Goal: Book appointment/travel/reservation

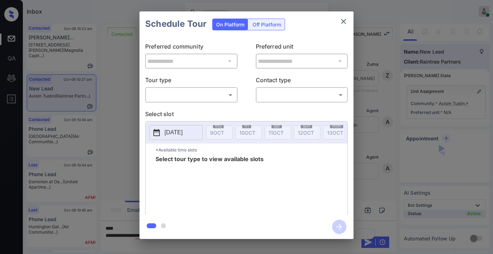
click at [223, 96] on body "Inbox Samantha Soliven Online Set yourself offline Set yourself on break Profil…" at bounding box center [246, 127] width 493 height 254
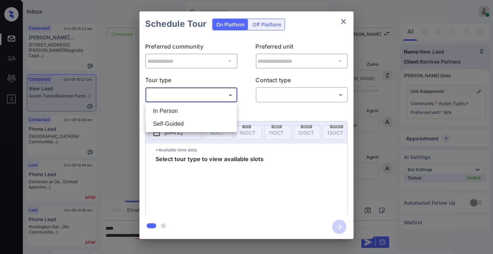
scroll to position [1627, 0]
click at [341, 24] on div at bounding box center [246, 127] width 493 height 254
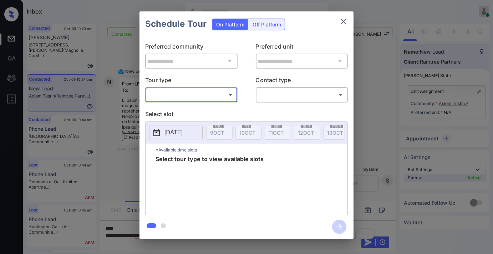
click at [343, 23] on icon "close" at bounding box center [343, 21] width 9 height 9
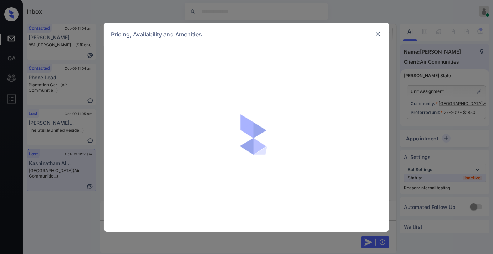
scroll to position [7044, 0]
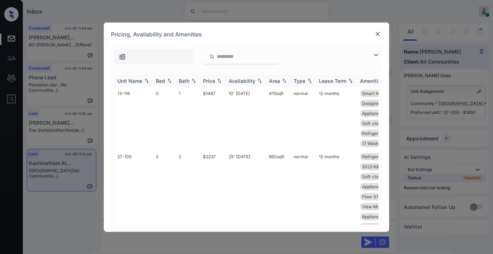
click at [207, 78] on div "Price" at bounding box center [209, 81] width 12 height 6
click at [210, 81] on div "Price" at bounding box center [209, 81] width 12 height 6
drag, startPoint x: 218, startPoint y: 89, endPoint x: 197, endPoint y: 90, distance: 21.4
click at [197, 90] on tr "13-116 0 1 $1487 10' Feb 25 415 sqft normal 12 months Smart Home Door... Quartz…" at bounding box center [301, 118] width 373 height 63
copy tr "$1487"
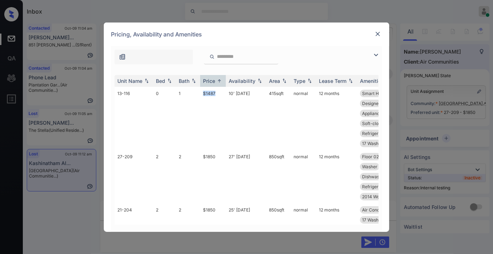
click at [378, 31] on img at bounding box center [377, 33] width 7 height 7
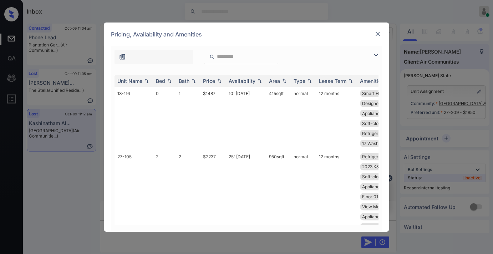
scroll to position [6647, 0]
click at [376, 34] on img at bounding box center [377, 33] width 7 height 7
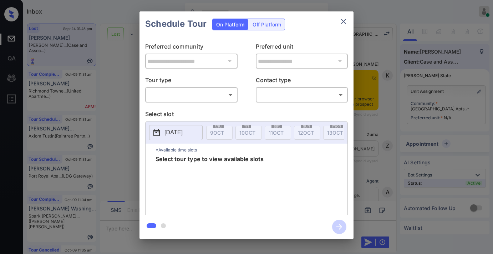
click at [213, 93] on body "Inbox Samantha Soliven Online Set yourself offline Set yourself on break Profil…" at bounding box center [246, 127] width 493 height 254
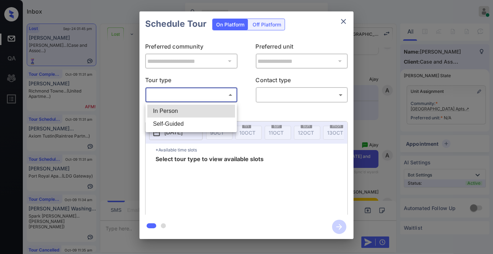
click at [206, 103] on ul "In Person Self-Guided" at bounding box center [191, 117] width 91 height 29
click at [213, 112] on li "In Person" at bounding box center [191, 111] width 88 height 13
type input "********"
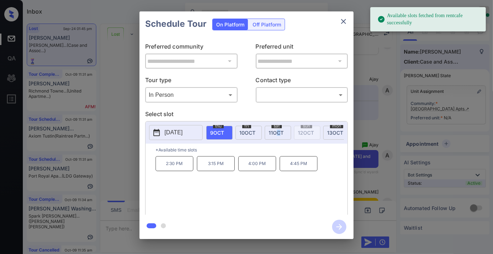
click at [279, 135] on div "sat 11 OCT" at bounding box center [278, 133] width 26 height 14
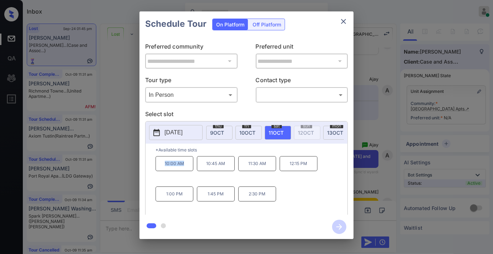
drag, startPoint x: 188, startPoint y: 169, endPoint x: 161, endPoint y: 170, distance: 27.1
click at [161, 170] on p "10:00 AM" at bounding box center [175, 163] width 38 height 15
copy p "10:00 AM"
click at [344, 23] on icon "close" at bounding box center [343, 21] width 9 height 9
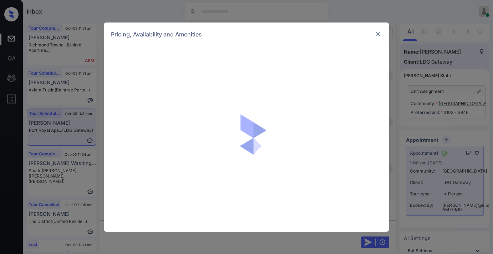
scroll to position [3247, 0]
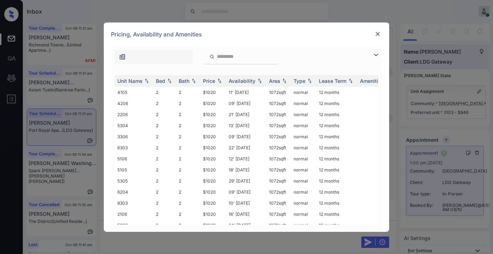
click at [379, 36] on img at bounding box center [377, 33] width 7 height 7
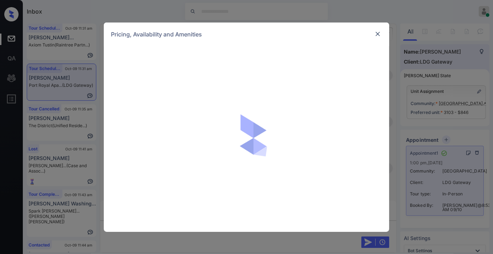
scroll to position [3326, 0]
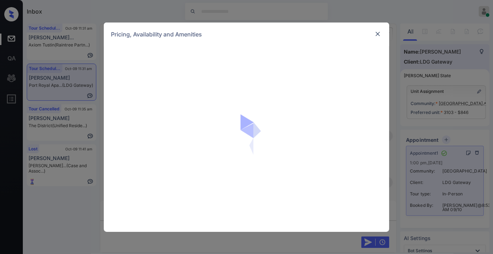
click at [351, 150] on div at bounding box center [246, 139] width 285 height 186
click at [379, 34] on img at bounding box center [377, 33] width 7 height 7
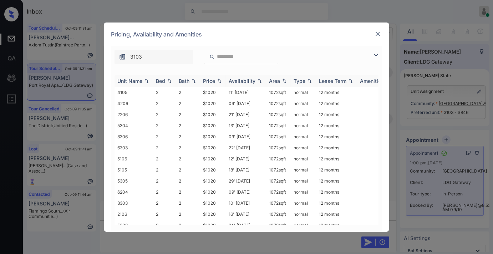
click at [220, 79] on img at bounding box center [219, 80] width 7 height 5
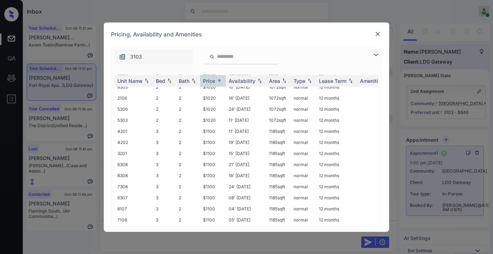
scroll to position [324, 0]
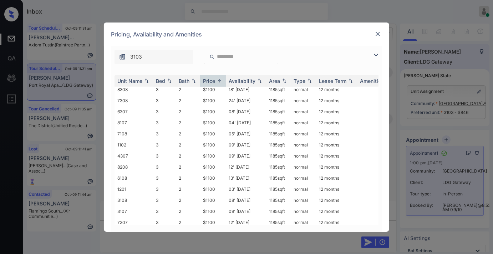
click at [374, 36] on img at bounding box center [377, 33] width 7 height 7
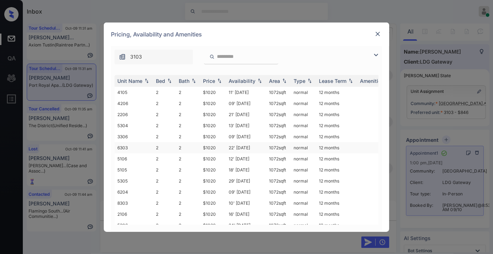
scroll to position [594, 0]
click at [212, 80] on div "Price" at bounding box center [209, 81] width 12 height 6
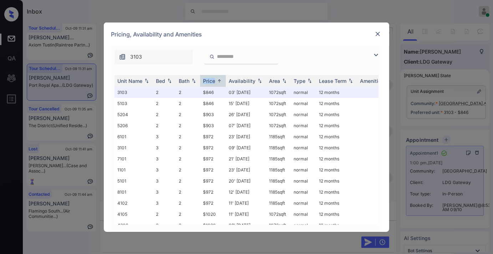
click at [372, 54] on img at bounding box center [376, 55] width 9 height 9
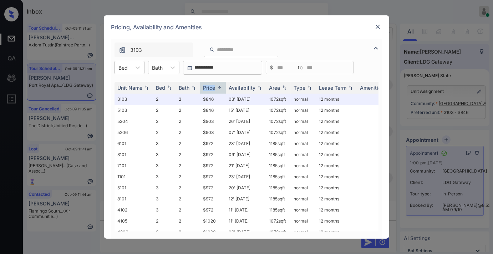
click at [127, 68] on div at bounding box center [122, 67] width 9 height 7
click at [132, 88] on div "2" at bounding box center [130, 84] width 30 height 13
click at [375, 27] on img at bounding box center [377, 26] width 7 height 7
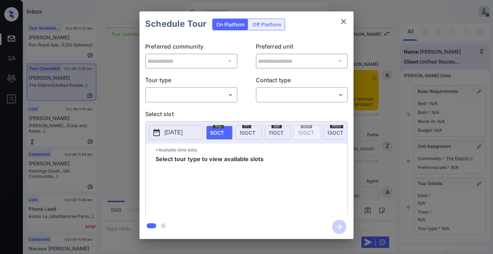
click at [226, 93] on body "Inbox [PERSON_NAME] Online Set yourself offline Set yourself on break Profile S…" at bounding box center [246, 127] width 493 height 254
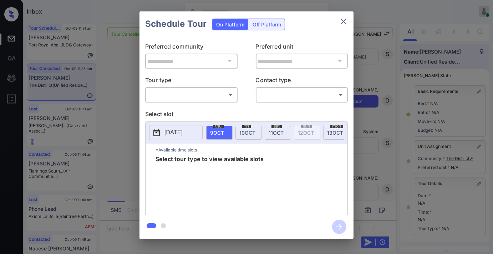
scroll to position [79, 0]
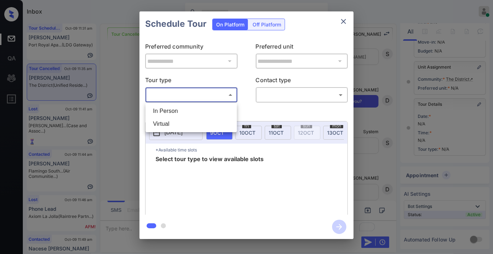
click at [218, 109] on li "In Person" at bounding box center [191, 111] width 88 height 13
type input "********"
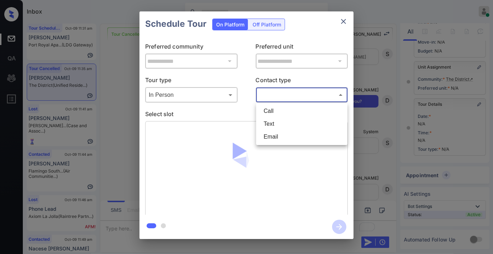
click at [275, 93] on body "Inbox Samantha Soliven Online Set yourself offline Set yourself on break Profil…" at bounding box center [246, 127] width 493 height 254
click at [289, 126] on li "Text" at bounding box center [302, 123] width 88 height 13
type input "****"
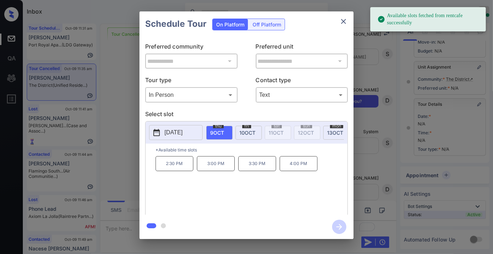
click at [254, 138] on div "fri 10 OCT" at bounding box center [248, 133] width 26 height 14
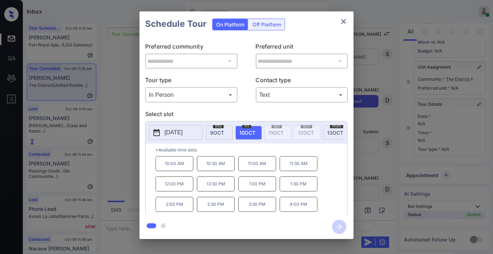
click at [302, 205] on p "4:00 PM" at bounding box center [299, 204] width 38 height 15
drag, startPoint x: 335, startPoint y: 225, endPoint x: 340, endPoint y: 228, distance: 5.1
click at [339, 227] on div at bounding box center [247, 226] width 214 height 24
click at [339, 20] on icon "close" at bounding box center [343, 21] width 9 height 9
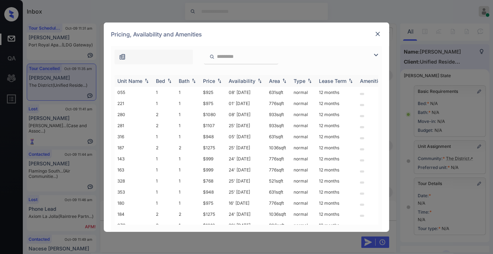
scroll to position [79, 0]
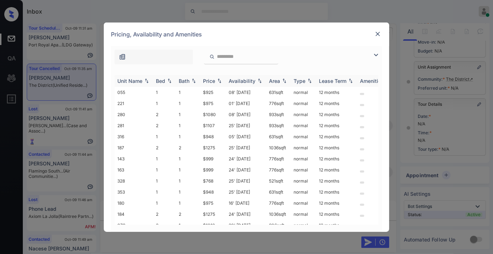
click at [133, 81] on div "Unit Name" at bounding box center [129, 81] width 25 height 6
click at [142, 116] on td "369" at bounding box center [134, 114] width 39 height 11
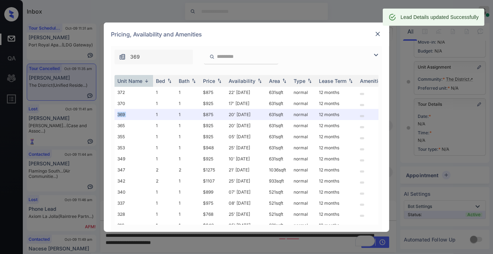
click at [379, 34] on img at bounding box center [377, 33] width 7 height 7
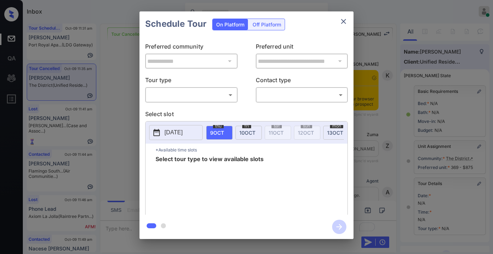
click at [206, 92] on body "Inbox [PERSON_NAME] Online Set yourself offline Set yourself on break Profile S…" at bounding box center [246, 127] width 493 height 254
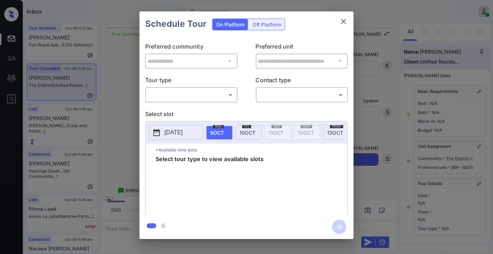
scroll to position [79, 0]
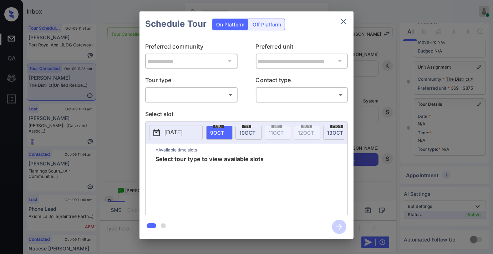
type input "********"
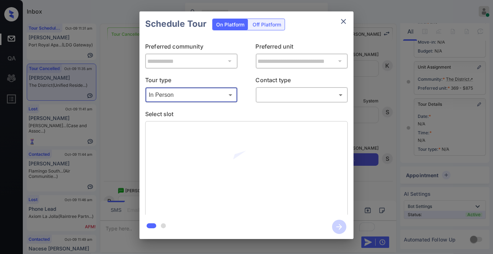
click at [280, 101] on div "​ ​" at bounding box center [302, 94] width 92 height 15
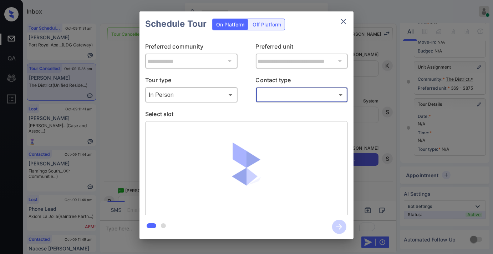
click at [281, 95] on body "Inbox Samantha Soliven Online Set yourself offline Set yourself on break Profil…" at bounding box center [246, 127] width 493 height 254
click at [280, 122] on li "Text" at bounding box center [302, 123] width 88 height 13
type input "****"
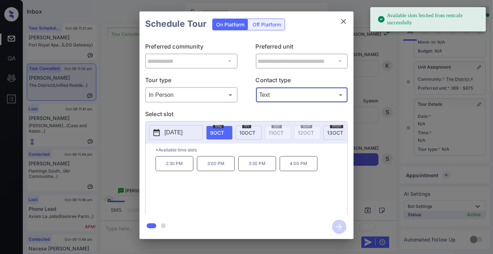
click at [240, 132] on span "10 OCT" at bounding box center [247, 133] width 16 height 6
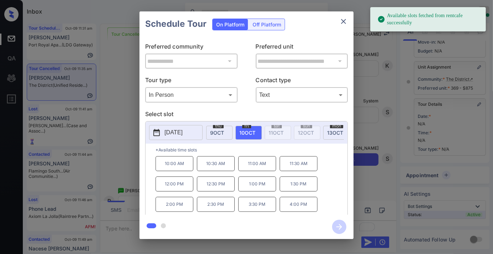
click at [304, 209] on p "4:00 PM" at bounding box center [299, 204] width 38 height 15
click at [338, 226] on icon "button" at bounding box center [339, 226] width 14 height 14
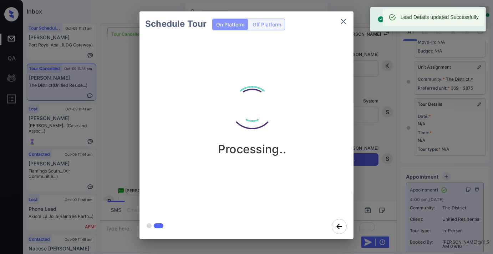
click at [344, 26] on button "close" at bounding box center [343, 21] width 14 height 14
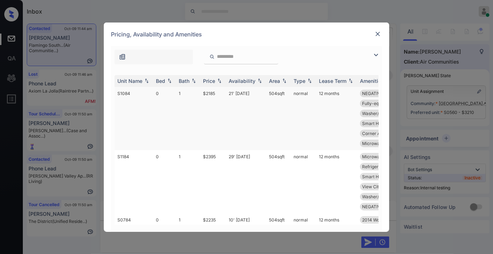
scroll to position [594, 0]
click at [218, 78] on img at bounding box center [219, 80] width 7 height 5
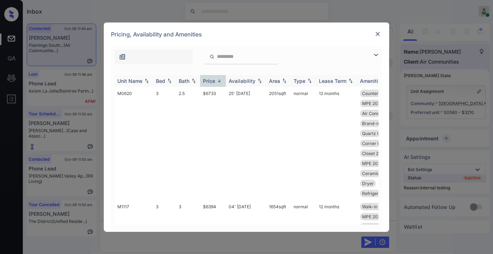
click at [217, 81] on img at bounding box center [219, 80] width 7 height 5
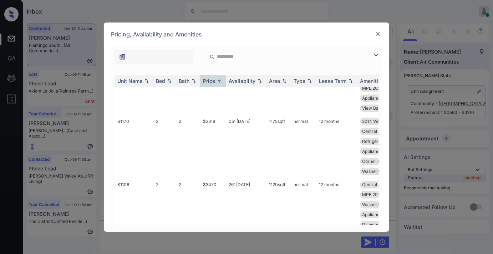
scroll to position [1150, 0]
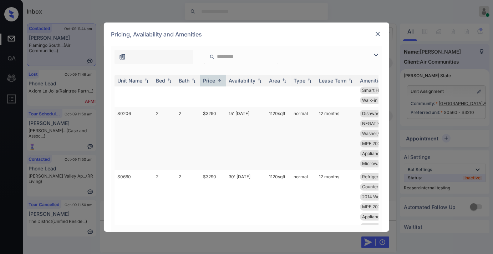
click at [224, 120] on td "$3290" at bounding box center [213, 138] width 26 height 63
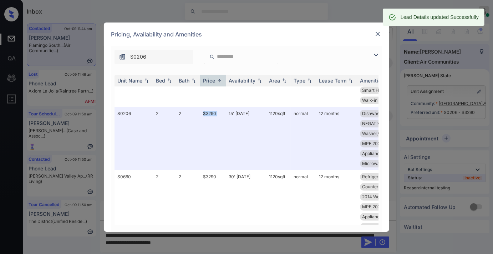
click at [379, 32] on img at bounding box center [377, 33] width 7 height 7
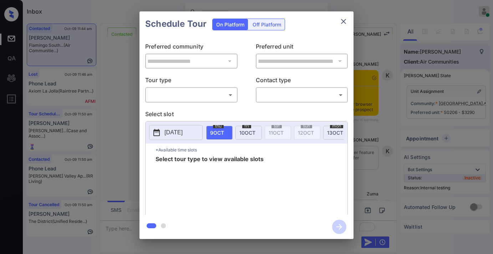
click at [200, 96] on body "Inbox [PERSON_NAME] Online Set yourself offline Set yourself on break Profile S…" at bounding box center [246, 127] width 493 height 254
type input "********"
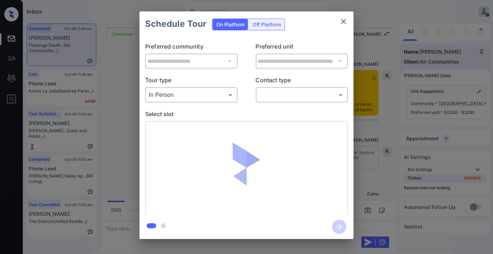
click at [269, 93] on body "Inbox Samantha Soliven Online Set yourself offline Set yourself on break Profil…" at bounding box center [246, 127] width 493 height 254
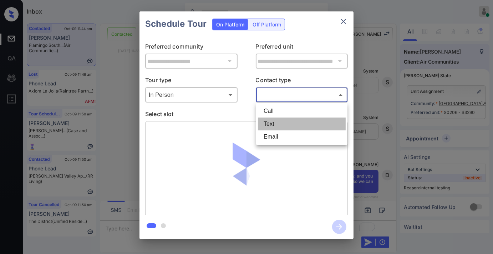
click at [274, 122] on li "Text" at bounding box center [302, 123] width 88 height 13
type input "****"
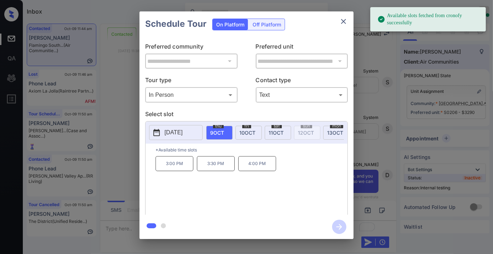
click at [182, 130] on p "[DATE]" at bounding box center [173, 132] width 18 height 9
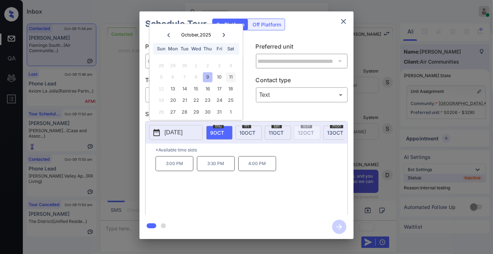
click at [229, 74] on div "11" at bounding box center [231, 77] width 10 height 10
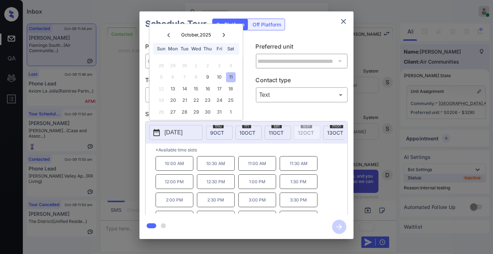
click at [261, 207] on p "3:00 PM" at bounding box center [257, 199] width 38 height 15
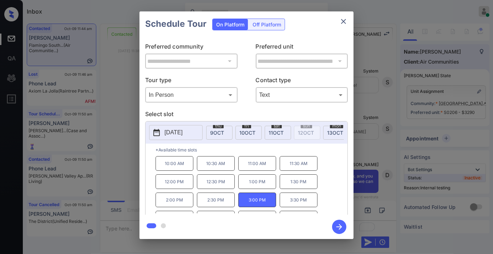
click at [302, 201] on p "3:30 PM" at bounding box center [299, 199] width 38 height 15
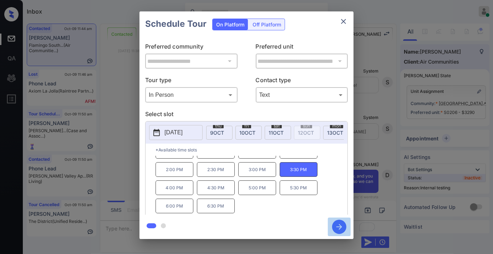
click at [340, 229] on icon "button" at bounding box center [339, 226] width 14 height 14
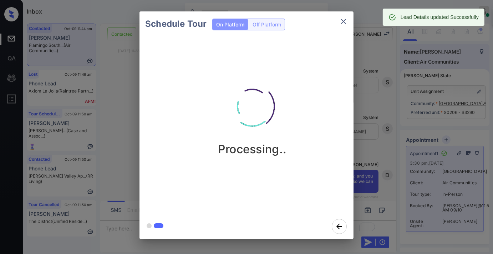
click at [343, 20] on icon "close" at bounding box center [343, 21] width 5 height 5
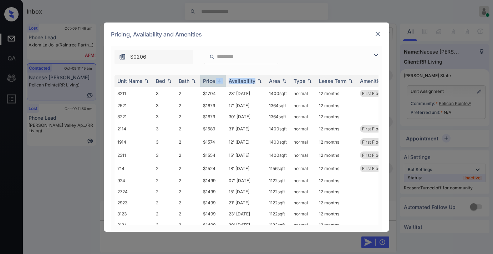
scroll to position [357, 0]
click at [216, 82] on img at bounding box center [219, 80] width 7 height 5
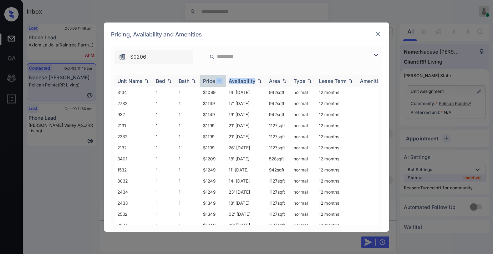
click at [216, 82] on img at bounding box center [219, 80] width 7 height 5
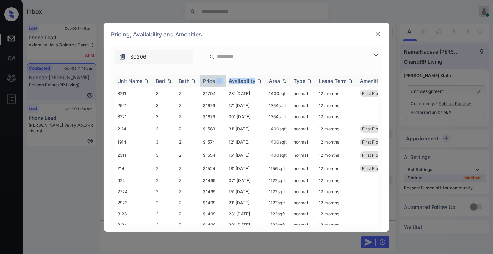
click at [216, 82] on img at bounding box center [219, 80] width 7 height 5
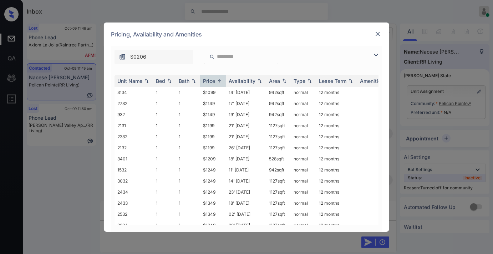
click at [302, 51] on div "S0206" at bounding box center [246, 55] width 271 height 18
drag, startPoint x: 218, startPoint y: 94, endPoint x: 202, endPoint y: 90, distance: 16.4
click at [202, 90] on td "$1099" at bounding box center [213, 92] width 26 height 11
copy td "$1099"
click at [233, 90] on td "14' Nov 25" at bounding box center [246, 92] width 40 height 11
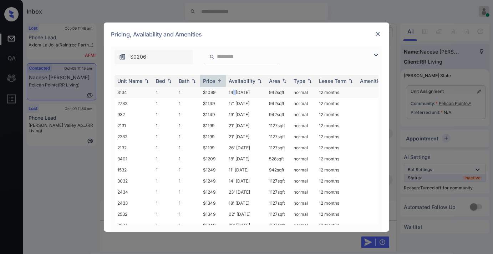
click at [233, 90] on td "14' Nov 25" at bounding box center [246, 92] width 40 height 11
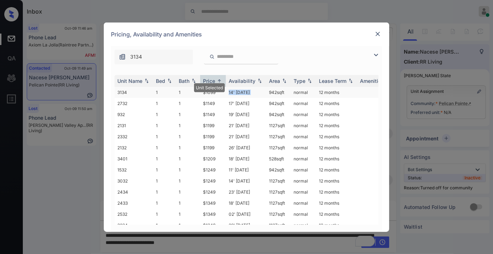
click at [233, 90] on td "14' Nov 25" at bounding box center [246, 92] width 40 height 11
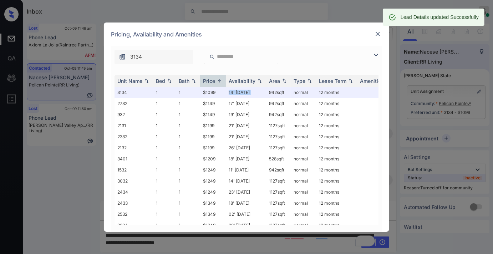
click at [378, 30] on img at bounding box center [377, 33] width 7 height 7
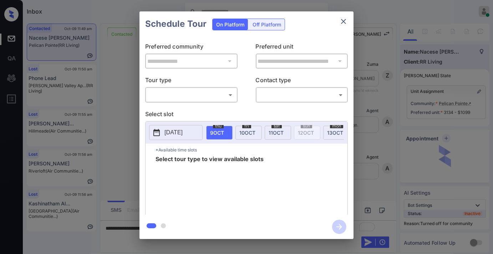
click at [212, 93] on body "Inbox [PERSON_NAME] Online Set yourself offline Set yourself on break Profile S…" at bounding box center [246, 127] width 493 height 254
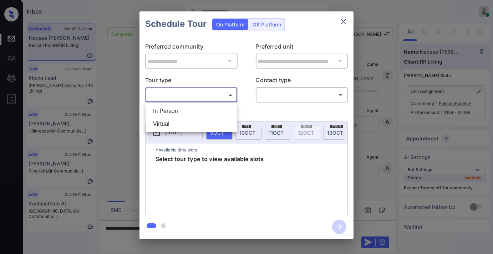
scroll to position [289, 0]
click at [209, 108] on li "In Person" at bounding box center [191, 111] width 88 height 13
type input "********"
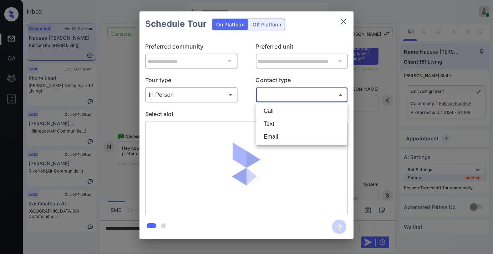
click at [283, 94] on body "Inbox [PERSON_NAME] Online Set yourself offline Set yourself on break Profile S…" at bounding box center [246, 127] width 493 height 254
click at [284, 121] on li "Text" at bounding box center [302, 123] width 88 height 13
type input "****"
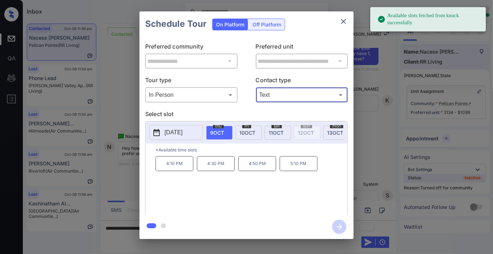
click at [177, 137] on button "[DATE]" at bounding box center [176, 132] width 54 height 15
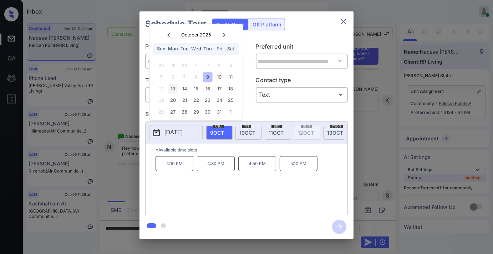
click at [169, 88] on div "13" at bounding box center [173, 89] width 10 height 10
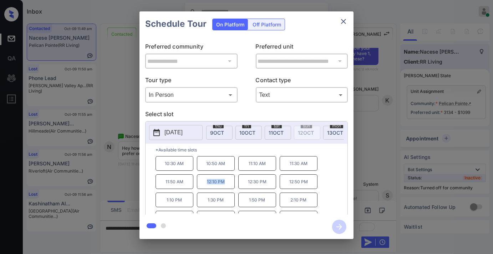
drag, startPoint x: 228, startPoint y: 187, endPoint x: 201, endPoint y: 186, distance: 27.5
click at [201, 186] on p "12:10 PM" at bounding box center [216, 181] width 38 height 15
copy p "12:10 PM"
click at [344, 27] on button "close" at bounding box center [343, 21] width 14 height 14
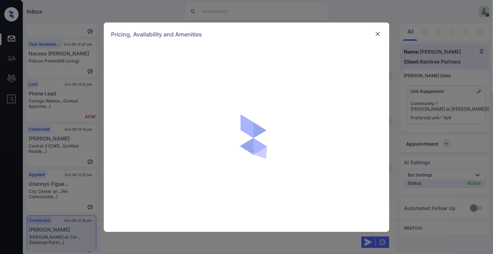
scroll to position [317, 0]
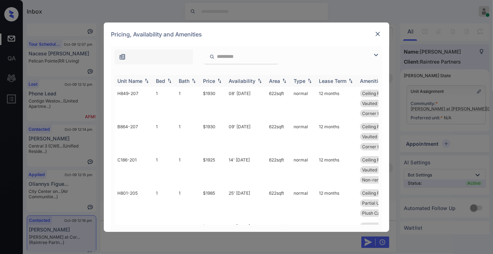
click at [213, 80] on div "Price" at bounding box center [209, 81] width 12 height 6
click at [372, 53] on img at bounding box center [376, 55] width 9 height 9
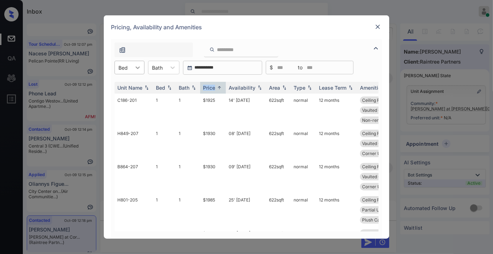
click at [136, 65] on icon at bounding box center [137, 67] width 7 height 7
click at [136, 96] on div "2" at bounding box center [130, 97] width 30 height 13
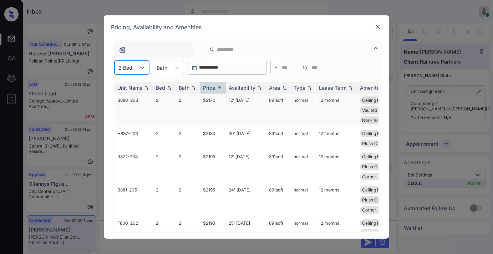
click at [218, 99] on td "$2170" at bounding box center [213, 109] width 26 height 33
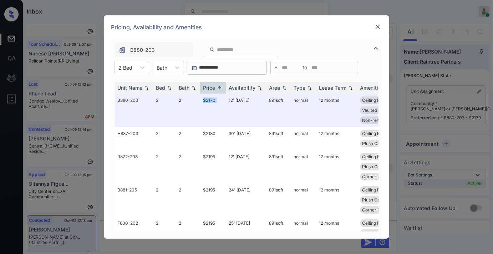
click at [377, 29] on img at bounding box center [377, 26] width 7 height 7
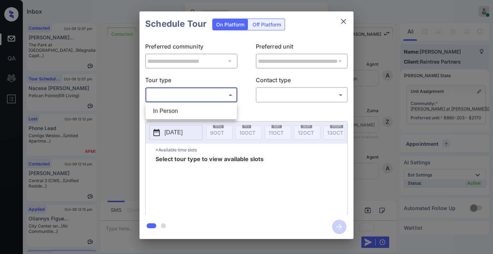
click at [196, 106] on li "In Person" at bounding box center [191, 111] width 88 height 13
type input "********"
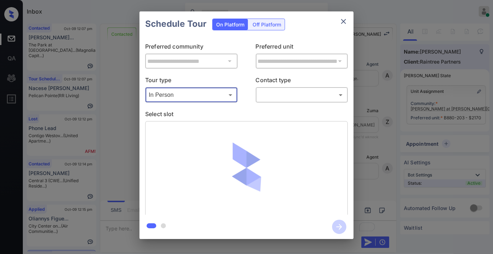
scroll to position [1040, 0]
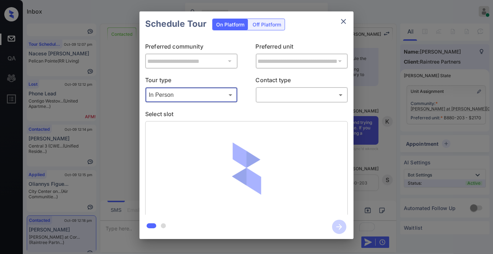
click at [302, 100] on body "Inbox [PERSON_NAME] Online Set yourself offline Set yourself on break Profile S…" at bounding box center [246, 127] width 493 height 254
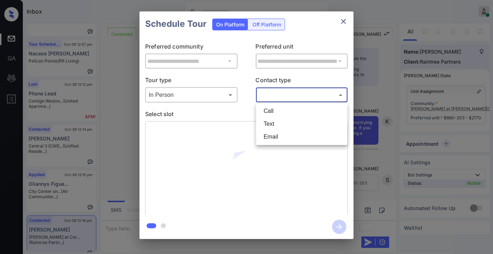
click at [299, 128] on li "Text" at bounding box center [302, 123] width 88 height 13
type input "****"
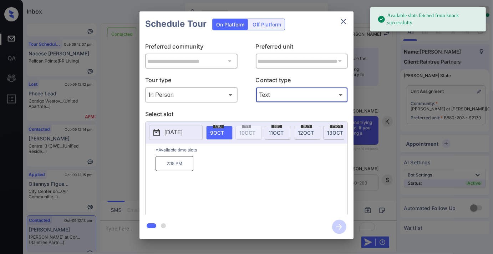
click at [171, 132] on p "2025-10-09" at bounding box center [173, 132] width 18 height 9
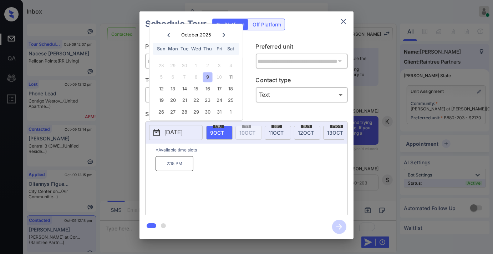
click at [343, 20] on icon "close" at bounding box center [343, 21] width 5 height 5
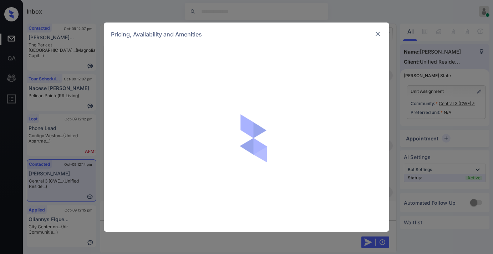
scroll to position [515, 0]
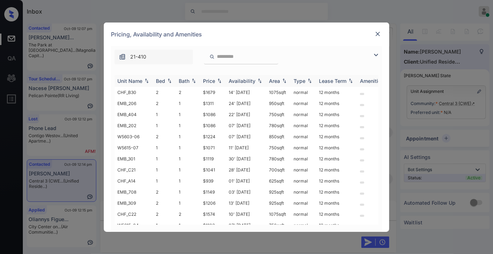
click at [214, 80] on div "Price" at bounding box center [209, 81] width 12 height 6
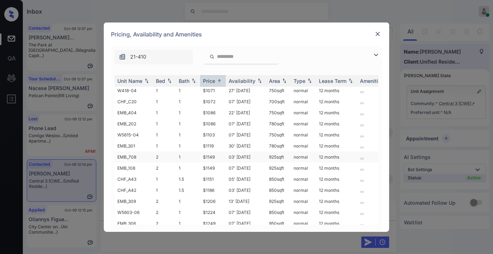
click at [200, 152] on td "$1149" at bounding box center [213, 156] width 26 height 11
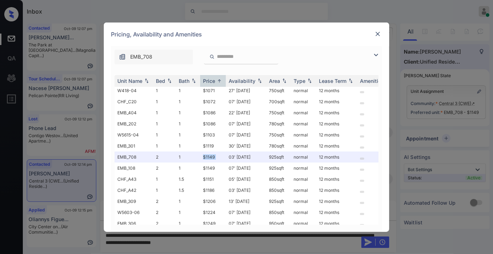
click at [378, 34] on img at bounding box center [377, 33] width 7 height 7
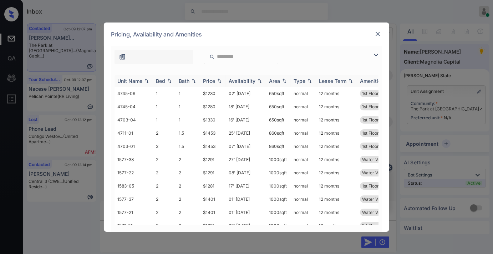
scroll to position [714, 0]
click at [215, 79] on div "Price" at bounding box center [209, 81] width 12 height 6
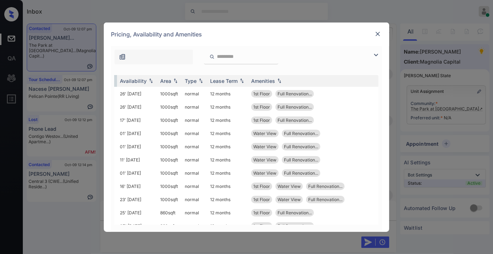
scroll to position [131, 115]
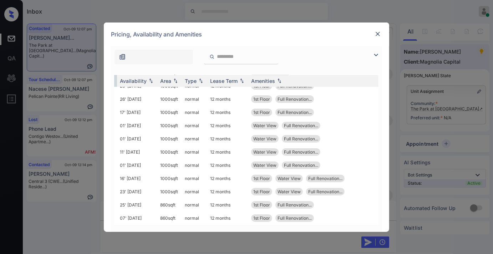
click at [378, 32] on img at bounding box center [377, 33] width 7 height 7
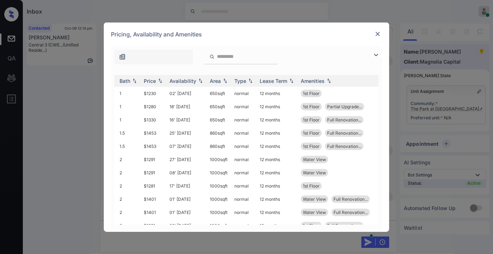
scroll to position [0, 79]
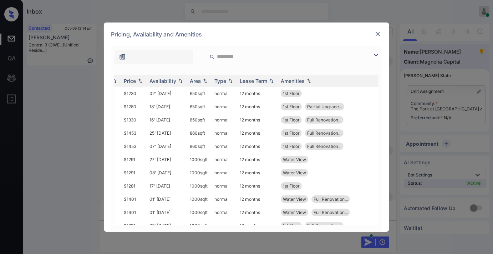
click at [379, 33] on img at bounding box center [377, 33] width 7 height 7
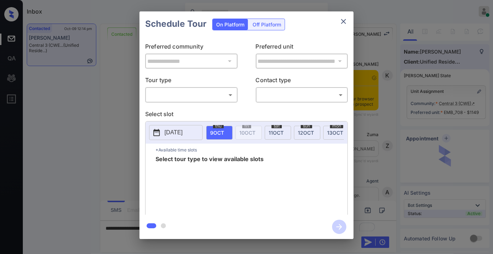
click at [231, 93] on body "Inbox Samantha Soliven Online Set yourself offline Set yourself on break Profil…" at bounding box center [246, 127] width 493 height 254
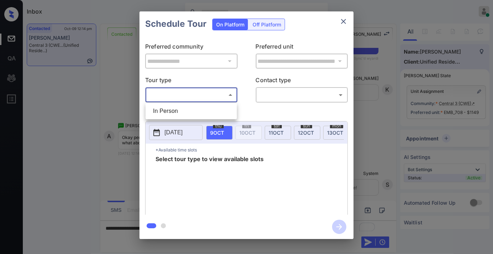
click at [219, 110] on li "In Person" at bounding box center [191, 111] width 88 height 13
type input "********"
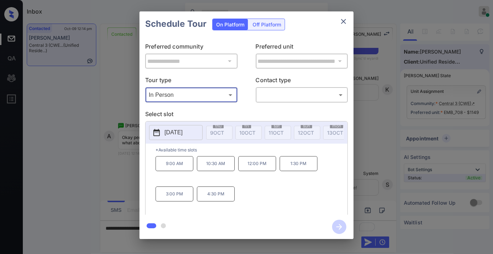
click at [183, 133] on p "2025-10-14" at bounding box center [173, 132] width 18 height 9
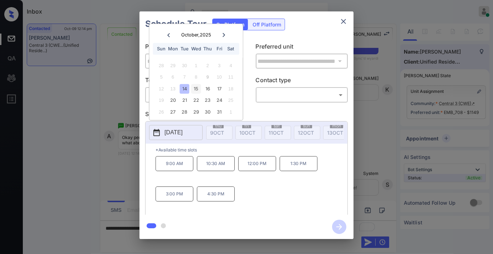
click at [198, 90] on div "15" at bounding box center [196, 89] width 10 height 10
click at [186, 90] on div "14" at bounding box center [185, 89] width 10 height 10
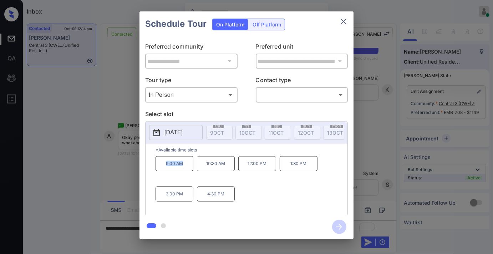
drag, startPoint x: 168, startPoint y: 172, endPoint x: 161, endPoint y: 172, distance: 7.1
click at [161, 171] on p "9:00 AM" at bounding box center [175, 163] width 38 height 15
copy p "9:00 AM"
click at [348, 19] on button "close" at bounding box center [343, 21] width 14 height 14
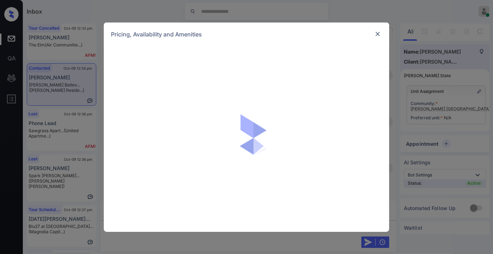
scroll to position [674, 0]
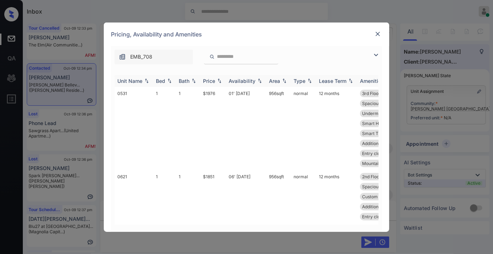
click at [213, 75] on th "Price" at bounding box center [213, 81] width 26 height 12
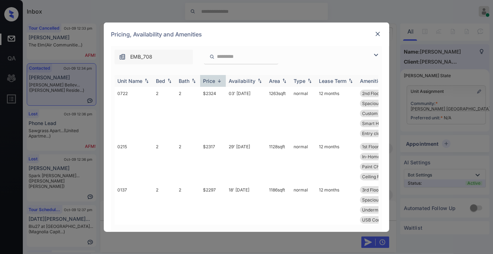
click at [215, 80] on div "Price" at bounding box center [209, 81] width 12 height 6
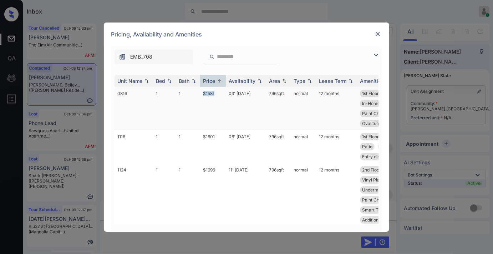
drag, startPoint x: 218, startPoint y: 93, endPoint x: 201, endPoint y: 92, distance: 17.9
click at [201, 92] on td "$1581" at bounding box center [213, 108] width 26 height 43
copy td "$1581"
click at [232, 94] on td "03' Dec 25" at bounding box center [246, 108] width 40 height 43
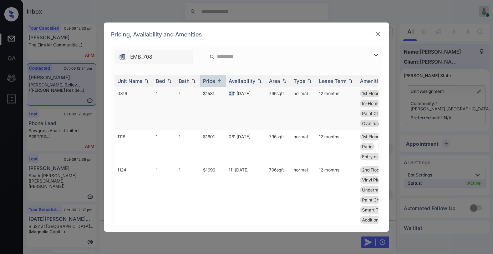
click at [232, 94] on td "03' Dec 25" at bounding box center [246, 108] width 40 height 43
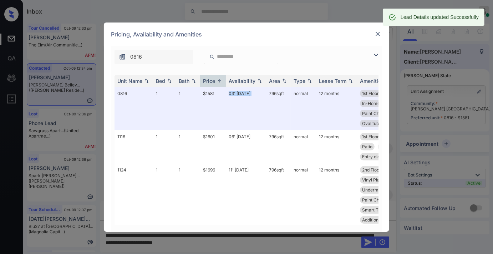
click at [378, 34] on img at bounding box center [377, 33] width 7 height 7
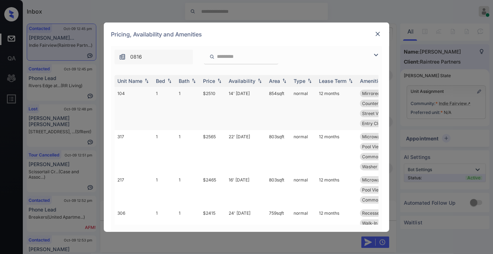
scroll to position [277, 0]
click at [209, 80] on div "Price" at bounding box center [209, 81] width 12 height 6
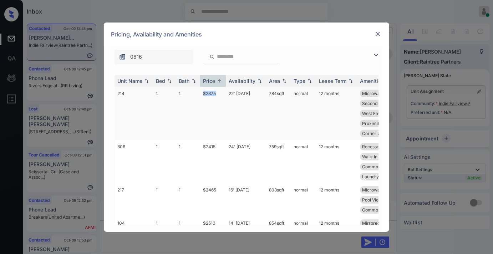
drag, startPoint x: 215, startPoint y: 90, endPoint x: 196, endPoint y: 90, distance: 19.3
click at [194, 90] on tr "214 1 1 $2375 22' [DATE] 784 sqft normal 12 months Microwave Countertops - G...…" at bounding box center [301, 113] width 373 height 53
copy tr "$2375"
click at [221, 92] on td "$2375" at bounding box center [213, 113] width 26 height 53
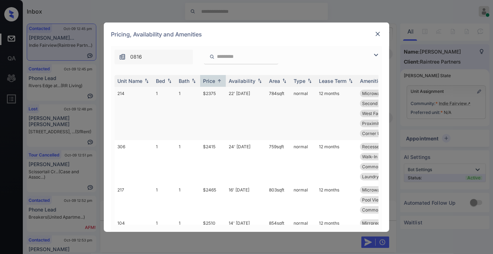
click at [221, 92] on td "$2375" at bounding box center [213, 113] width 26 height 53
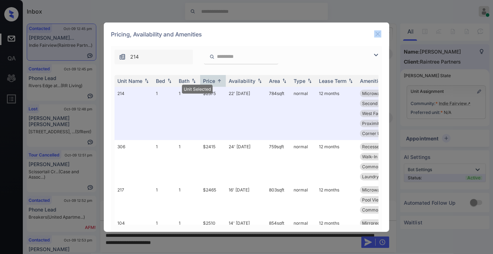
click at [381, 31] on div "Pricing, Availability and Amenities" at bounding box center [246, 34] width 285 height 24
click at [380, 31] on img at bounding box center [377, 33] width 7 height 7
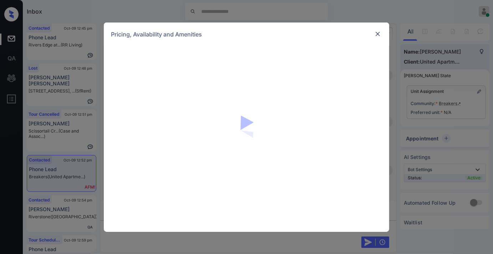
scroll to position [436, 0]
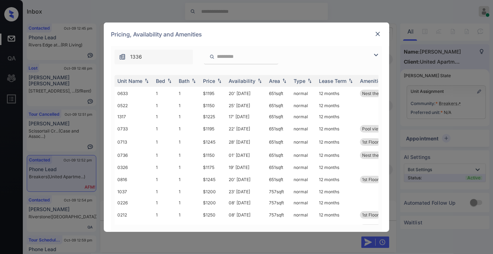
click at [211, 80] on div "Price" at bounding box center [209, 81] width 12 height 6
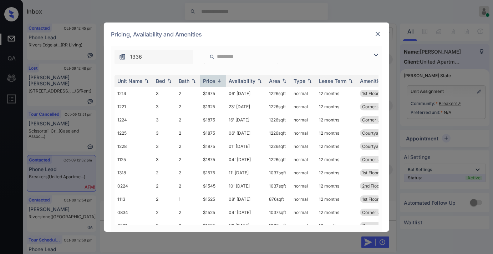
click at [211, 80] on div "Price" at bounding box center [209, 81] width 12 height 6
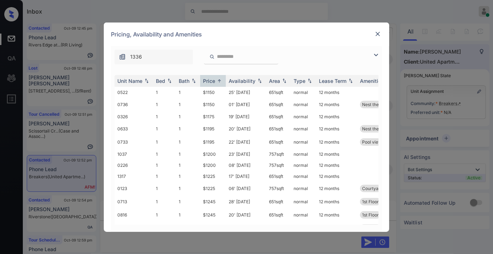
click at [372, 51] on div "1336" at bounding box center [246, 55] width 271 height 18
click at [374, 54] on img at bounding box center [376, 55] width 9 height 9
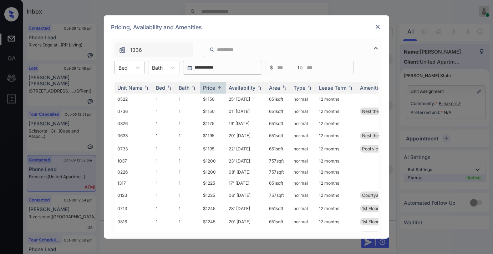
click at [131, 65] on div "Bed" at bounding box center [123, 67] width 16 height 10
click at [131, 112] on div "3" at bounding box center [130, 110] width 30 height 13
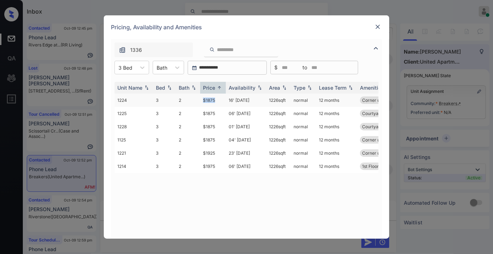
drag, startPoint x: 216, startPoint y: 98, endPoint x: 201, endPoint y: 98, distance: 15.0
click at [201, 98] on td "$1875" at bounding box center [213, 99] width 26 height 13
copy td "$1875"
click at [232, 97] on td "16' Aug 25" at bounding box center [246, 99] width 40 height 13
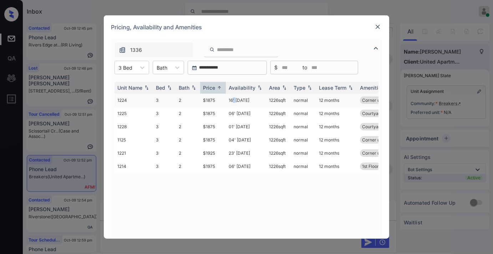
click at [232, 97] on td "16' Aug 25" at bounding box center [246, 99] width 40 height 13
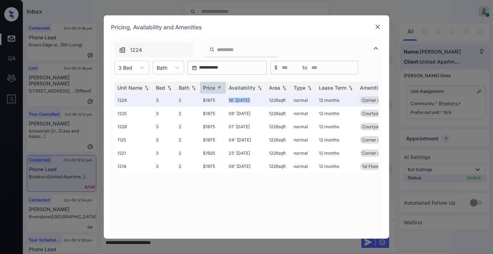
click at [378, 24] on img at bounding box center [377, 26] width 7 height 7
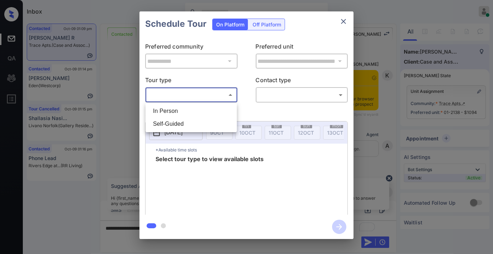
scroll to position [1264, 0]
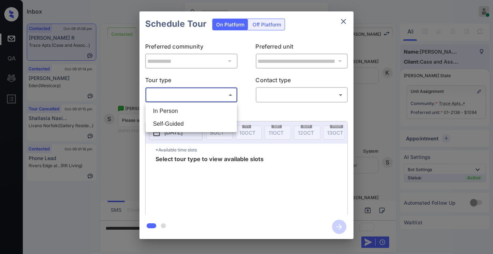
click at [344, 22] on div at bounding box center [246, 127] width 493 height 254
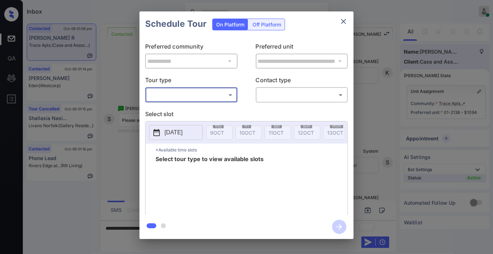
click at [344, 25] on icon "close" at bounding box center [343, 21] width 9 height 9
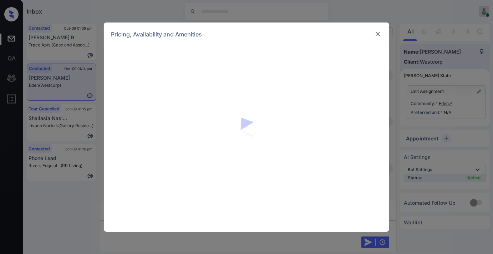
scroll to position [1526, 0]
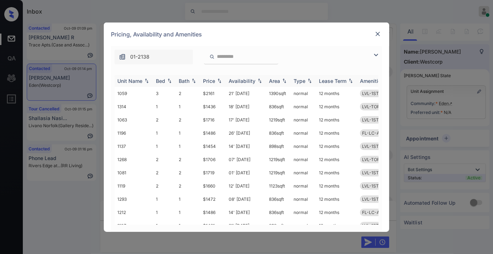
click at [222, 78] on img at bounding box center [219, 80] width 7 height 5
click at [373, 55] on img at bounding box center [376, 55] width 9 height 9
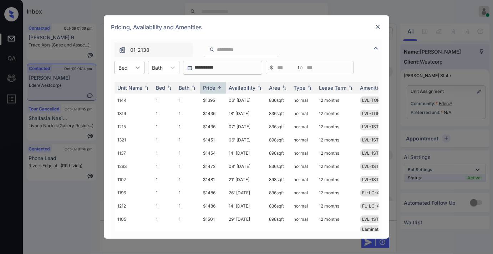
click at [133, 71] on div at bounding box center [137, 67] width 13 height 13
click at [137, 93] on div "2" at bounding box center [130, 97] width 30 height 13
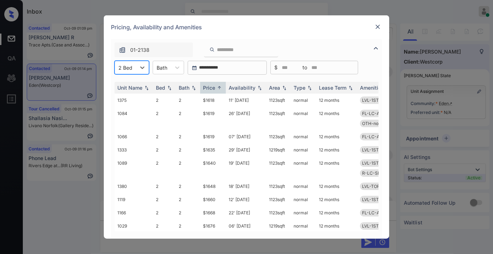
click at [376, 26] on img at bounding box center [377, 26] width 7 height 7
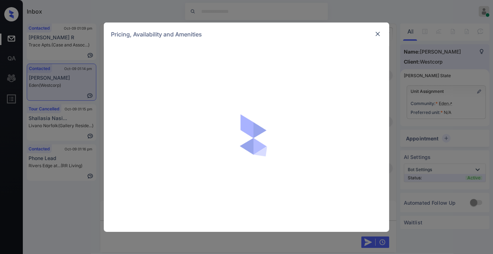
scroll to position [1526, 0]
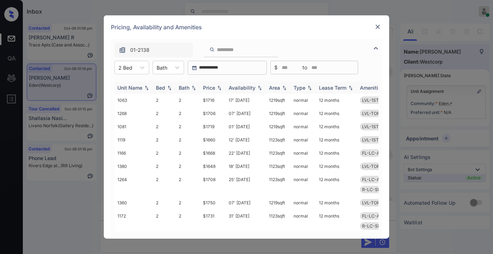
click at [211, 85] on div "Price" at bounding box center [209, 88] width 12 height 6
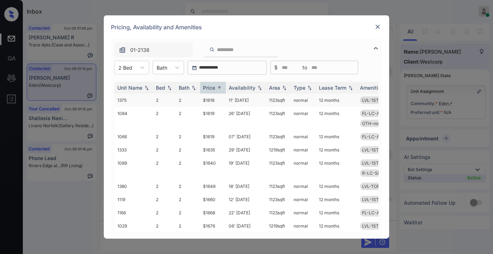
click at [216, 97] on td "$1618" at bounding box center [213, 99] width 26 height 13
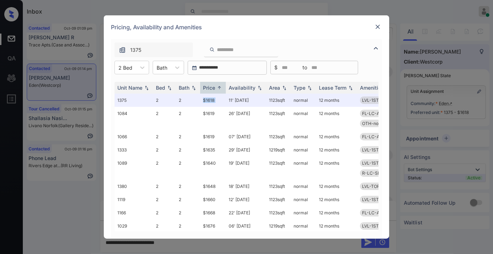
click at [376, 29] on img at bounding box center [377, 26] width 7 height 7
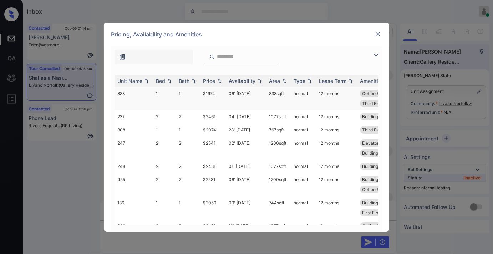
scroll to position [6179, 0]
click at [215, 82] on div "Price" at bounding box center [209, 81] width 12 height 6
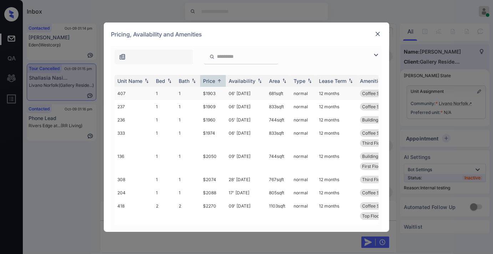
click at [216, 95] on td "$1903" at bounding box center [213, 93] width 26 height 13
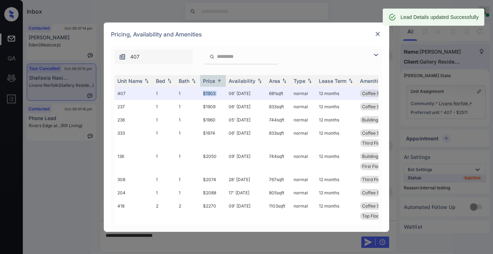
click at [374, 30] on div at bounding box center [378, 34] width 9 height 9
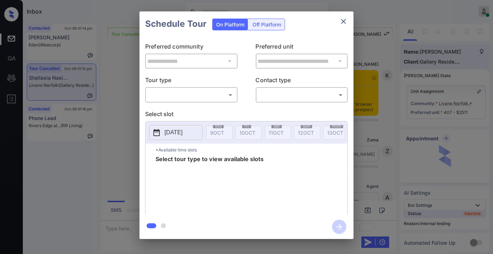
scroll to position [6020, 0]
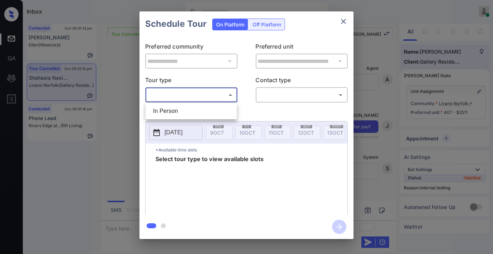
click at [197, 96] on body "Inbox Samantha Soliven Online Set yourself offline Set yourself on break Profil…" at bounding box center [246, 127] width 493 height 254
click at [195, 111] on li "In Person" at bounding box center [191, 111] width 88 height 13
type input "********"
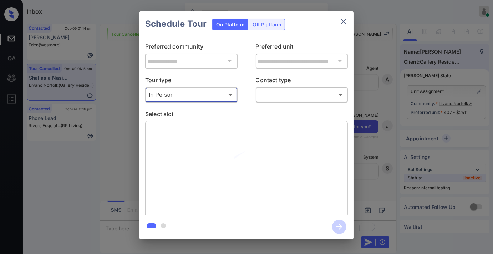
click at [270, 96] on body "Inbox Samantha Soliven Online Set yourself offline Set yourself on break Profil…" at bounding box center [246, 127] width 493 height 254
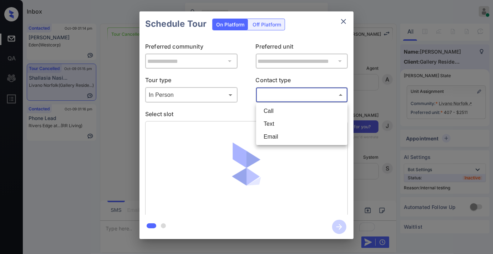
click at [274, 117] on li "Call" at bounding box center [302, 111] width 88 height 13
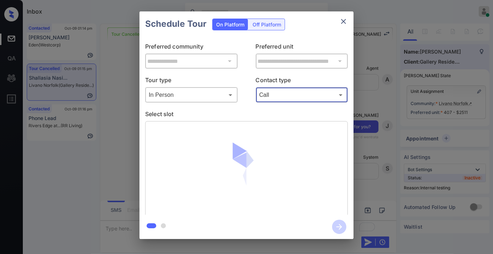
click at [280, 95] on body "Inbox Samantha Soliven Online Set yourself offline Set yourself on break Profil…" at bounding box center [246, 127] width 493 height 254
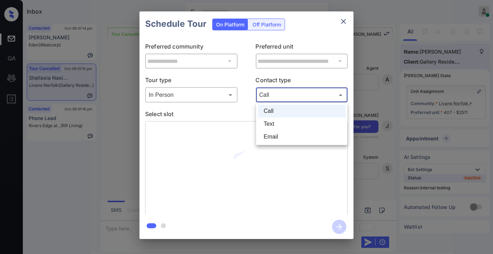
click at [281, 122] on li "Text" at bounding box center [302, 123] width 88 height 13
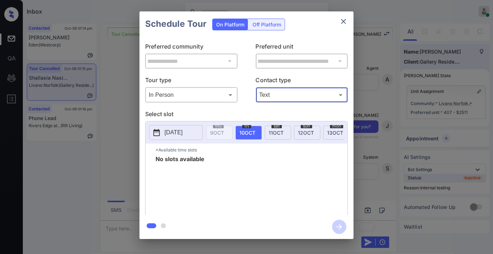
type input "****"
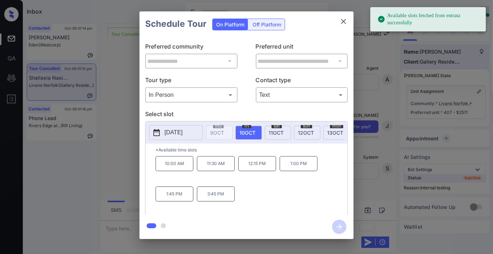
click at [176, 169] on p "10:00 AM" at bounding box center [175, 163] width 38 height 15
click at [337, 225] on icon "button" at bounding box center [339, 226] width 14 height 14
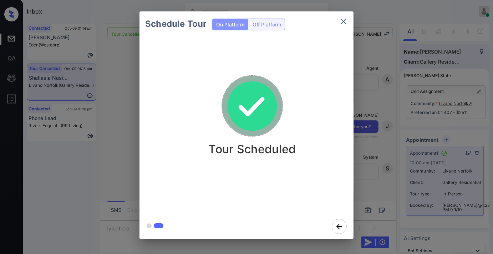
click at [341, 22] on icon "close" at bounding box center [343, 21] width 9 height 9
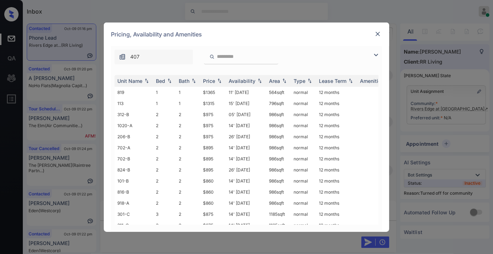
scroll to position [966, 0]
click at [208, 81] on div "Price" at bounding box center [209, 81] width 12 height 6
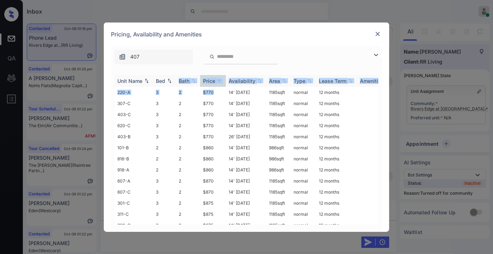
drag, startPoint x: 217, startPoint y: 93, endPoint x: 197, endPoint y: 83, distance: 22.5
click at [208, 90] on td "$770" at bounding box center [213, 92] width 26 height 11
drag, startPoint x: 220, startPoint y: 91, endPoint x: 206, endPoint y: 91, distance: 13.6
click at [206, 91] on td "$770" at bounding box center [213, 92] width 26 height 11
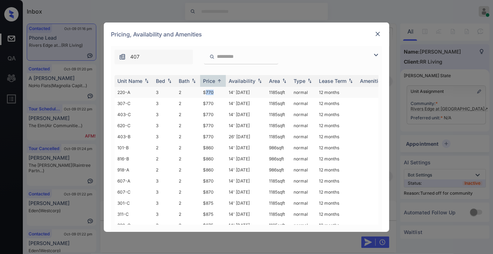
click at [206, 91] on td "$770" at bounding box center [213, 92] width 26 height 11
drag, startPoint x: 217, startPoint y: 92, endPoint x: 197, endPoint y: 92, distance: 20.0
click at [197, 92] on tr "220-A 3 2 $770 14' Aug 25 1185 sqft normal 12 months" at bounding box center [301, 92] width 373 height 11
copy tr "$770"
click at [224, 93] on td "$770" at bounding box center [213, 92] width 26 height 11
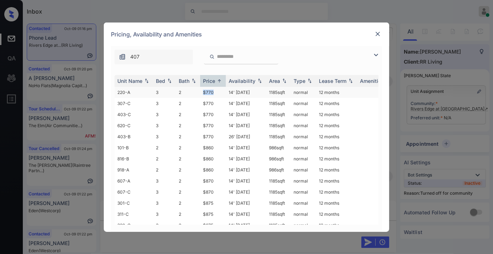
click at [224, 93] on td "$770" at bounding box center [213, 92] width 26 height 11
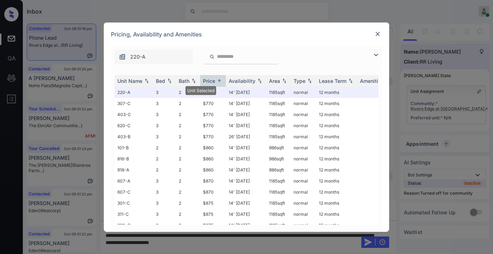
click at [374, 33] on img at bounding box center [377, 33] width 7 height 7
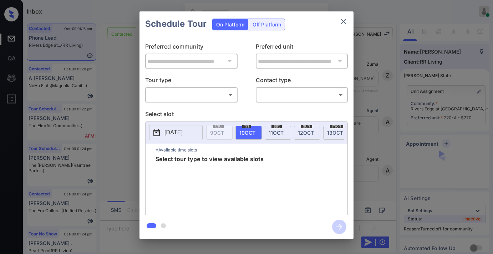
click at [174, 96] on body "Inbox [PERSON_NAME] Online Set yourself offline Set yourself on break Profile S…" at bounding box center [246, 127] width 493 height 254
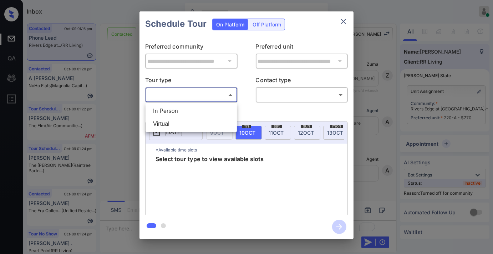
scroll to position [918, 0]
drag, startPoint x: 174, startPoint y: 96, endPoint x: 185, endPoint y: 113, distance: 20.4
click at [185, 113] on li "In Person" at bounding box center [191, 111] width 88 height 13
type input "********"
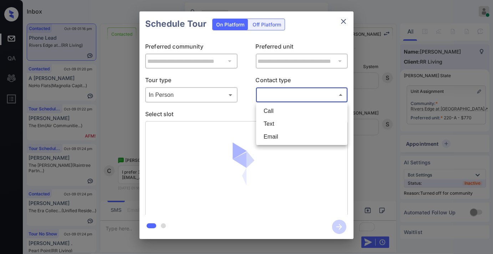
click at [283, 93] on body "Inbox [PERSON_NAME] Online Set yourself offline Set yourself on break Profile S…" at bounding box center [246, 127] width 493 height 254
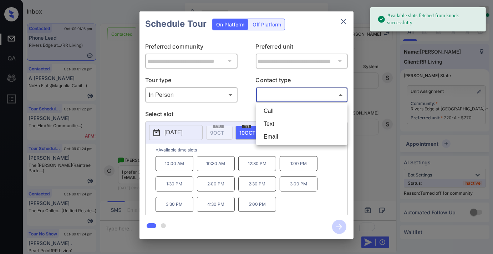
click at [236, 92] on div at bounding box center [246, 127] width 493 height 254
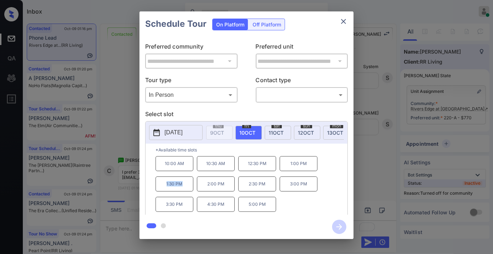
drag, startPoint x: 173, startPoint y: 187, endPoint x: 151, endPoint y: 187, distance: 22.5
click at [151, 187] on div "*Available time slots 10:00 AM 10:30 AM 12:30 PM 1:00 PM 1:30 PM 2:00 PM 2:30 P…" at bounding box center [247, 179] width 202 height 73
copy p "1:30 PM"
click at [342, 19] on icon "close" at bounding box center [343, 21] width 9 height 9
